Goal: Find contact information: Find contact information

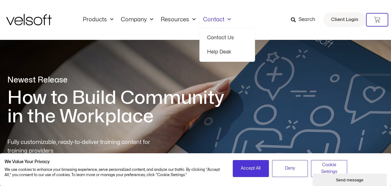
click at [209, 39] on link "Contact Us" at bounding box center [227, 38] width 40 height 14
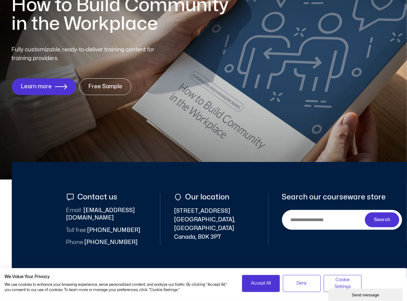
scroll to position [186, 0]
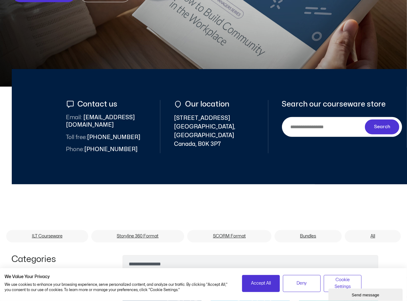
drag, startPoint x: 175, startPoint y: 118, endPoint x: 230, endPoint y: 117, distance: 54.7
click at [230, 117] on span "352 East River Road New Glasgow, Nova Scotia Canada, B0K 3P7" at bounding box center [214, 131] width 80 height 35
copy span "352 East River Road"
click at [174, 127] on span "352 East River Road New Glasgow, Nova Scotia Canada, B0K 3P7" at bounding box center [214, 131] width 80 height 35
drag, startPoint x: 174, startPoint y: 127, endPoint x: 209, endPoint y: 127, distance: 35.3
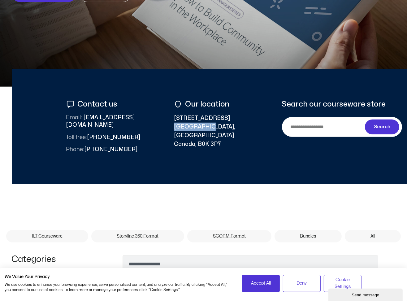
click at [209, 127] on span "352 East River Road New Glasgow, Nova Scotia Canada, B0K 3P7" at bounding box center [214, 131] width 80 height 35
copy span "New Glasgow"
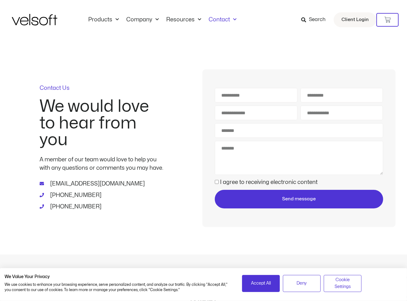
click at [194, 69] on div "Contact Us We would love to hear from you A member of our team would love to he…" at bounding box center [203, 147] width 383 height 215
click at [215, 22] on link "Contact" at bounding box center [222, 19] width 35 height 7
click at [214, 37] on div "Products All Products Content ILT Courseware Storyline 360 Courses SCORM Course…" at bounding box center [203, 20] width 383 height 40
click at [217, 22] on link "Contact" at bounding box center [222, 19] width 35 height 7
click at [218, 38] on link "Contact Us" at bounding box center [233, 38] width 40 height 14
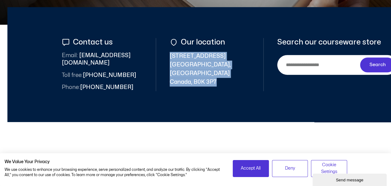
drag, startPoint x: 170, startPoint y: 54, endPoint x: 219, endPoint y: 73, distance: 52.7
click at [219, 73] on span "[STREET_ADDRESS]" at bounding box center [210, 69] width 80 height 35
copy span "[STREET_ADDRESS]"
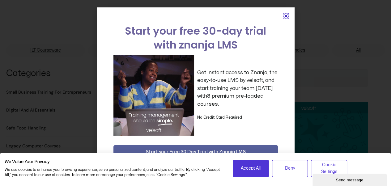
scroll to position [526, 0]
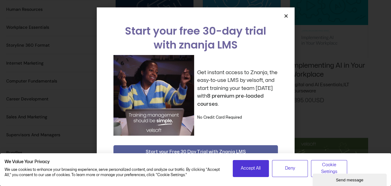
click at [284, 16] on icon "Close" at bounding box center [286, 16] width 5 height 5
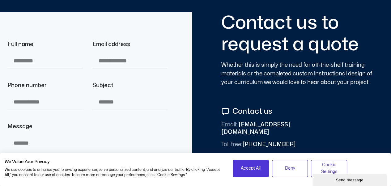
scroll to position [2227, 0]
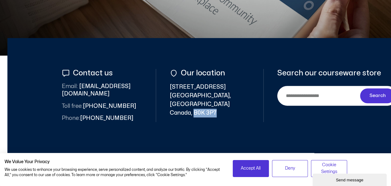
drag, startPoint x: 194, startPoint y: 105, endPoint x: 216, endPoint y: 105, distance: 22.0
click at [216, 105] on span "[STREET_ADDRESS]" at bounding box center [210, 100] width 80 height 35
copy span "B0K 3P7"
